Goal: Task Accomplishment & Management: Use online tool/utility

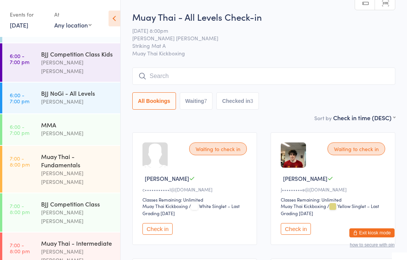
click at [284, 89] on div "All Bookings Waiting 7 Checked in 3" at bounding box center [263, 88] width 263 height 42
click at [294, 75] on input "search" at bounding box center [263, 75] width 263 height 17
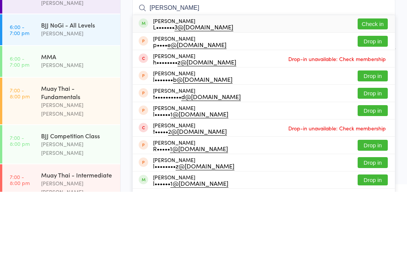
type input "[PERSON_NAME]"
click at [376, 87] on button "Check in" at bounding box center [373, 92] width 30 height 11
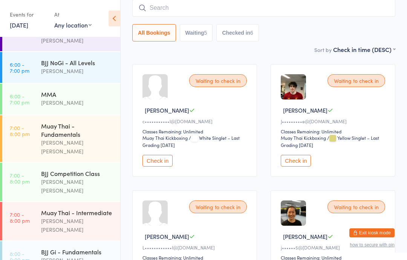
scroll to position [229, 0]
click at [199, 11] on input "search" at bounding box center [263, 7] width 263 height 17
type input "[PERSON_NAME]"
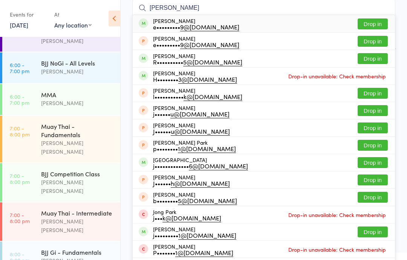
click at [376, 24] on button "Drop in" at bounding box center [373, 23] width 30 height 11
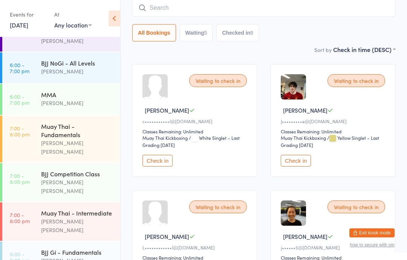
scroll to position [199, 0]
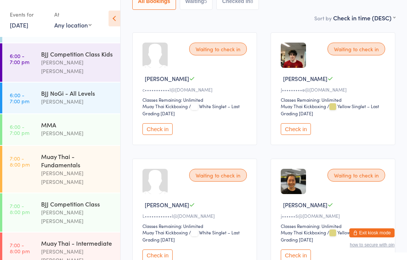
click at [302, 260] on button "Check in" at bounding box center [296, 256] width 30 height 12
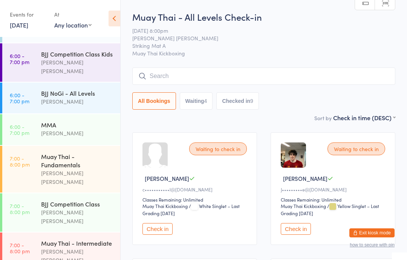
click at [292, 75] on input "search" at bounding box center [263, 75] width 263 height 17
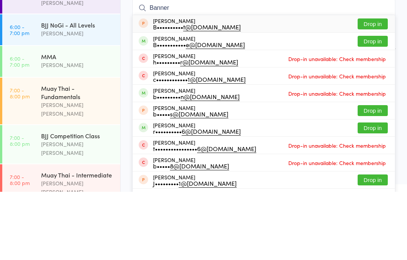
type input "Banner"
click at [378, 104] on button "Drop in" at bounding box center [373, 109] width 30 height 11
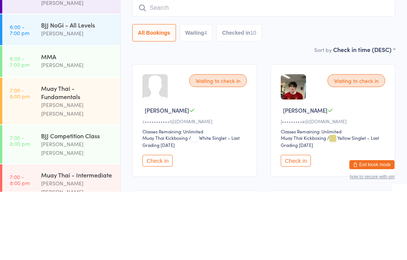
scroll to position [68, 0]
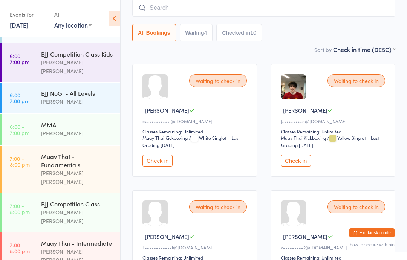
click at [174, 157] on div "Waiting to check in [PERSON_NAME] B c••••••••••• l@[DOMAIN_NAME] Classes Remain…" at bounding box center [194, 120] width 125 height 113
click at [163, 166] on button "Check in" at bounding box center [158, 161] width 30 height 12
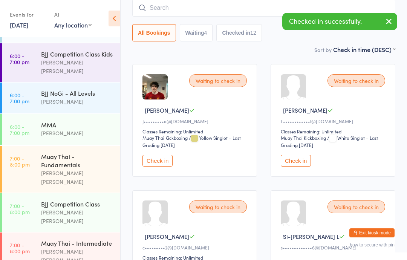
click at [298, 167] on button "Check in" at bounding box center [296, 161] width 30 height 12
